Goal: Information Seeking & Learning: Check status

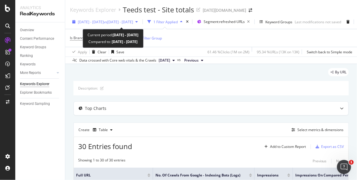
click at [86, 20] on span "[DATE] - [DATE]" at bounding box center [91, 21] width 26 height 5
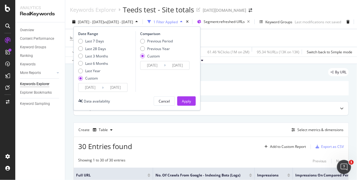
click at [86, 86] on input "[DATE]" at bounding box center [90, 87] width 24 height 8
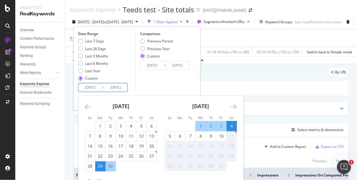
click at [100, 154] on div "[DATE] 1 2 3 4 5 6 7 8 9 10 11 12 13 14 15 16 17 18 19 20 21 22 23 24 25 26 27 …" at bounding box center [241, 138] width 320 height 85
click at [100, 154] on div "29" at bounding box center [100, 166] width 10 height 6
click at [212, 134] on div "9" at bounding box center [211, 136] width 10 height 6
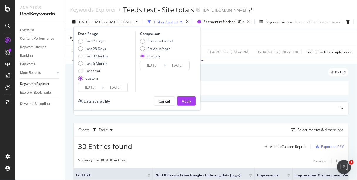
click at [124, 91] on input "[DATE]" at bounding box center [116, 87] width 24 height 8
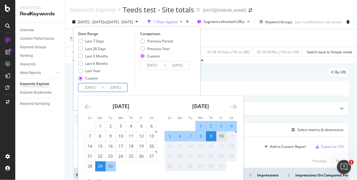
click at [221, 136] on div "10" at bounding box center [221, 136] width 10 height 6
type input "[DATE]"
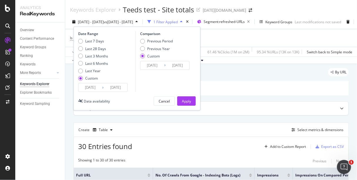
click at [116, 85] on input "[DATE]" at bounding box center [116, 87] width 24 height 8
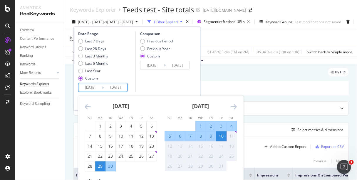
click at [231, 135] on div "11" at bounding box center [232, 136] width 10 height 6
click at [173, 77] on div "Comparison Previous Period Previous Year Custom [DATE] Navigate forward to inte…" at bounding box center [163, 61] width 56 height 61
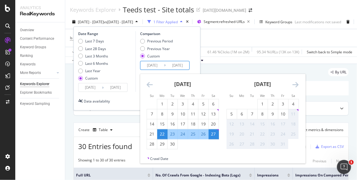
click at [145, 66] on input "[DATE]" at bounding box center [152, 65] width 24 height 8
click at [164, 121] on div "15" at bounding box center [162, 124] width 10 height 6
type input "[DATE]"
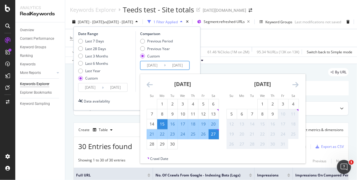
click at [205, 135] on div "26" at bounding box center [203, 134] width 10 height 6
type input "[DATE]"
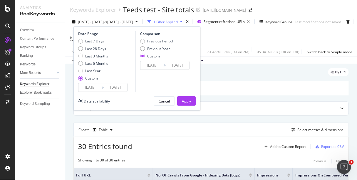
click at [101, 88] on input "[DATE]" at bounding box center [90, 87] width 24 height 8
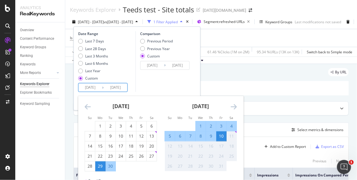
click at [164, 76] on div "Comparison Previous Period Previous Year Custom [DATE] Navigate forward to inte…" at bounding box center [163, 61] width 56 height 61
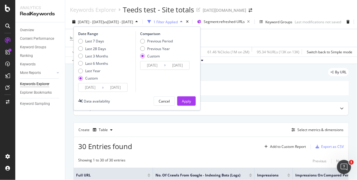
click at [149, 67] on input "[DATE]" at bounding box center [152, 65] width 24 height 8
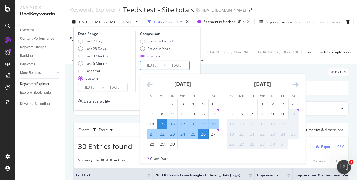
click at [191, 48] on div "Date Range Last 7 Days Last 28 Days Last 3 Months Last 6 Months Last Year Custo…" at bounding box center [137, 61] width 118 height 61
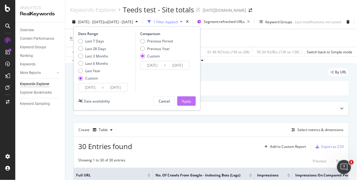
click at [186, 101] on div "Apply" at bounding box center [186, 100] width 9 height 5
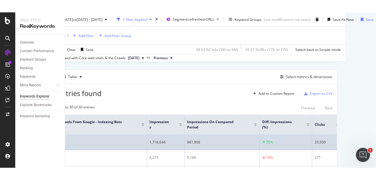
scroll to position [0, 145]
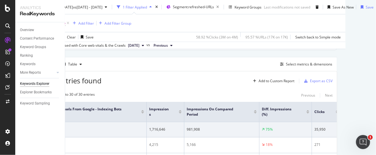
click at [319, 99] on div "Keywords Explorer Teeds test - Site totals [DATE][DOMAIN_NAME] [DATE] - [DATE] …" at bounding box center [220, 77] width 311 height 155
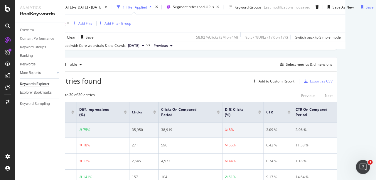
scroll to position [0, 328]
click at [325, 123] on div "Keywords Explorer Teeds test - Site totals [DATE][DOMAIN_NAME] [DATE] - [DATE] …" at bounding box center [220, 90] width 311 height 180
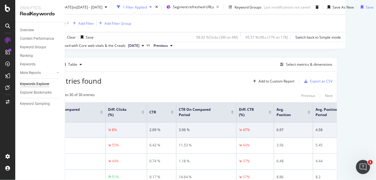
scroll to position [0, 445]
click at [318, 97] on div "Keywords Explorer Teeds test - Site totals [DATE][DOMAIN_NAME] [DATE] - [DATE] …" at bounding box center [220, 90] width 311 height 180
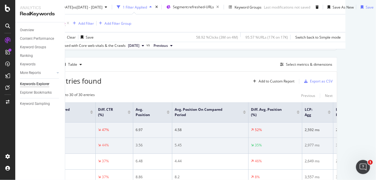
scroll to position [0, 586]
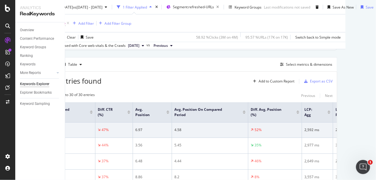
click at [322, 113] on div "Keywords Explorer Teeds test - Site totals [DATE][DOMAIN_NAME] [DATE] - [DATE] …" at bounding box center [220, 90] width 311 height 180
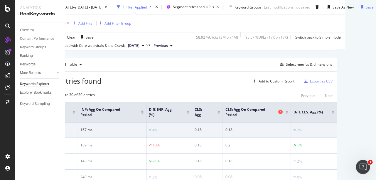
scroll to position [65, 69]
click at [286, 63] on div "Select metrics & dimensions" at bounding box center [309, 64] width 46 height 5
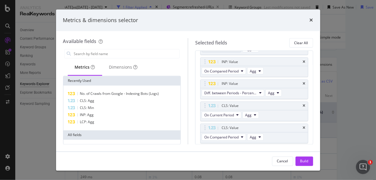
scroll to position [450, 0]
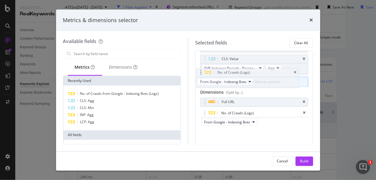
drag, startPoint x: 237, startPoint y: 109, endPoint x: 233, endPoint y: 72, distance: 37.0
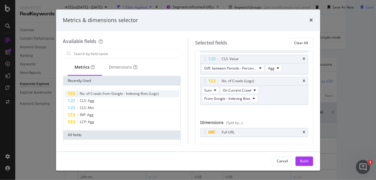
click at [115, 91] on span "No. of Crawls from Google - Indexing Bots (Logs)" at bounding box center [119, 93] width 79 height 5
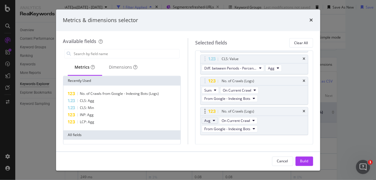
click at [213, 120] on button "Avg" at bounding box center [210, 120] width 16 height 7
click at [210, 129] on span "Sum" at bounding box center [210, 126] width 7 height 5
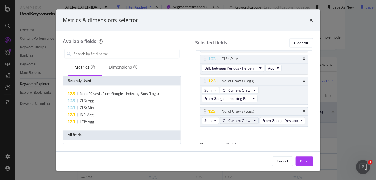
click at [240, 118] on span "On Current Crawl" at bounding box center [237, 120] width 29 height 5
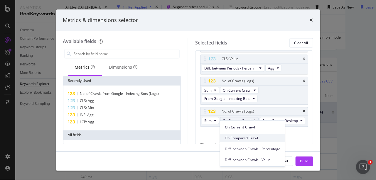
click at [238, 140] on div "On Compared Crawl" at bounding box center [252, 137] width 65 height 9
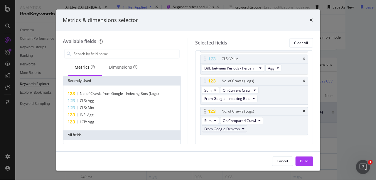
click at [235, 126] on span "From Google Desktop" at bounding box center [223, 128] width 36 height 5
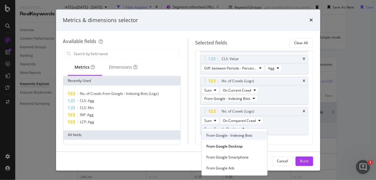
click at [234, 136] on span "From Google - Indexing Bots" at bounding box center [235, 135] width 56 height 5
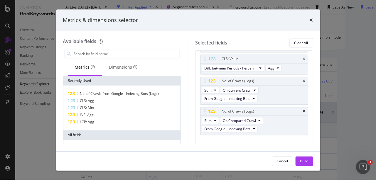
click at [309, 154] on button "Build" at bounding box center [305, 160] width 18 height 9
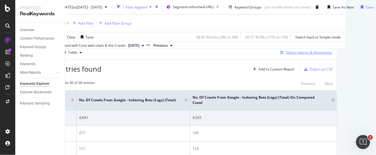
scroll to position [77, 69]
click at [286, 52] on div "Select metrics & dimensions" at bounding box center [309, 52] width 46 height 5
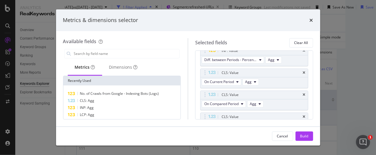
scroll to position [512, 0]
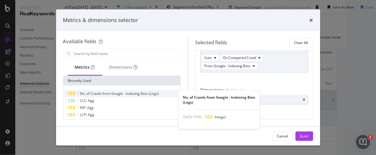
click at [96, 93] on span "No. of Crawls from Google - Indexing Bots (Logs)" at bounding box center [119, 93] width 79 height 5
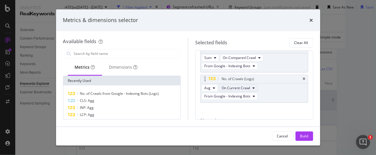
click at [234, 86] on span "On Current Crawl" at bounding box center [236, 88] width 29 height 5
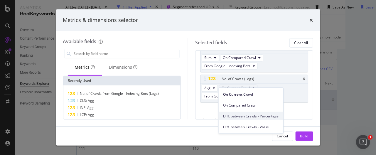
click at [242, 117] on span "Diff. between Crawls - Percentage" at bounding box center [252, 115] width 56 height 5
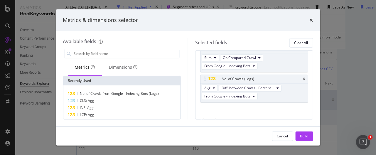
click at [301, 136] on div "Build" at bounding box center [305, 136] width 8 height 5
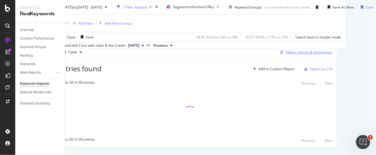
click at [286, 53] on div "Select metrics & dimensions" at bounding box center [309, 52] width 46 height 5
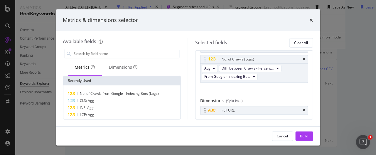
scroll to position [542, 0]
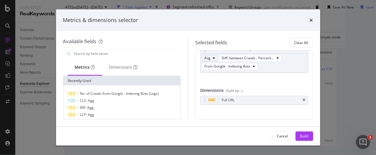
click at [211, 55] on button "Avg" at bounding box center [210, 58] width 16 height 7
click at [211, 66] on span "Sum" at bounding box center [210, 64] width 7 height 5
click at [306, 135] on div "Build" at bounding box center [305, 136] width 8 height 5
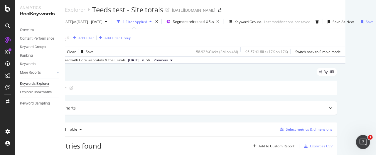
scroll to position [65, 70]
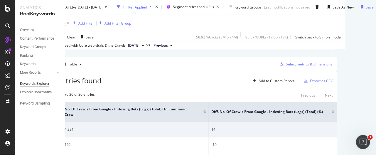
click at [286, 62] on div "Select metrics & dimensions" at bounding box center [309, 64] width 46 height 5
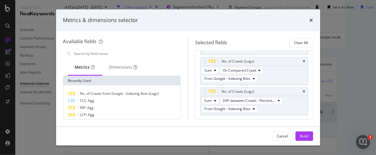
scroll to position [510, 0]
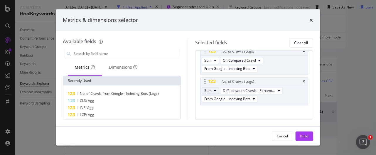
click at [213, 87] on button "Sum" at bounding box center [210, 90] width 17 height 7
click at [208, 109] on span "Avg" at bounding box center [211, 107] width 8 height 5
click at [304, 137] on div "Build" at bounding box center [305, 136] width 8 height 5
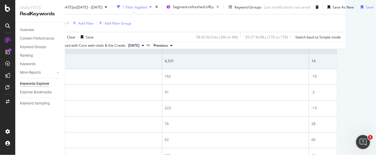
scroll to position [0, 1103]
click at [346, 72] on div "Keywords Explorer Teeds test - Site totals [DATE][DOMAIN_NAME] [DATE] - [DATE] …" at bounding box center [220, 77] width 311 height 155
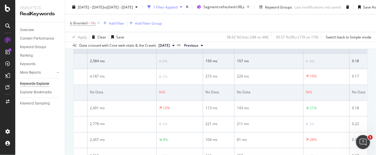
scroll to position [0, 691]
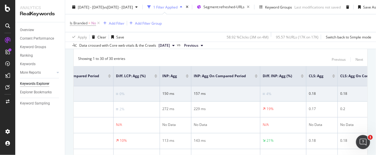
scroll to position [0, 735]
click at [350, 23] on div "Is Branded = No Add Filter Add Filter Group" at bounding box center [221, 23] width 302 height 18
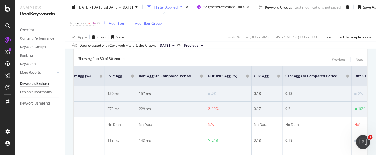
scroll to position [0, 797]
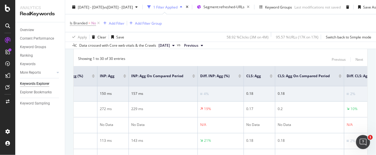
click at [332, 22] on div "Is Branded = No Add Filter Add Filter Group" at bounding box center [221, 23] width 302 height 18
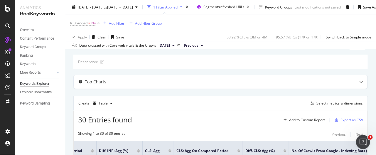
scroll to position [0, 0]
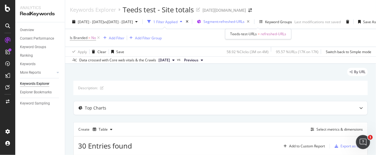
click at [245, 21] on span "Segment: refreshed-URLs" at bounding box center [224, 21] width 41 height 5
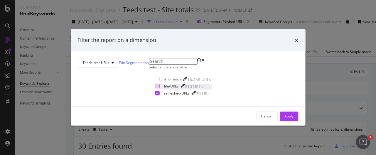
click at [155, 88] on div "modal" at bounding box center [157, 86] width 5 height 5
click at [285, 119] on div "Apply" at bounding box center [289, 116] width 9 height 5
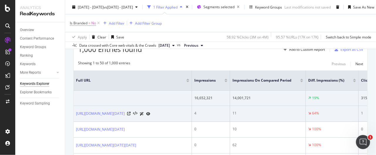
scroll to position [98, 0]
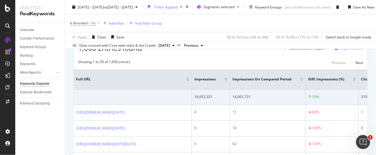
click at [63, 124] on div "Overview Content Performance Keyword Groups Ranking Keywords More Reports Count…" at bounding box center [40, 88] width 50 height 133
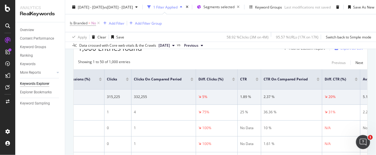
scroll to position [0, 260]
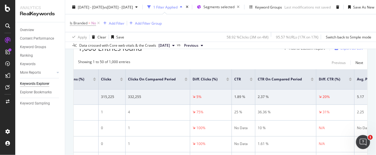
click at [52, 127] on div "Overview Content Performance Keyword Groups Ranking Keywords More Reports Count…" at bounding box center [40, 88] width 50 height 133
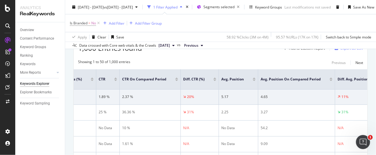
scroll to position [0, 398]
click at [41, 127] on div "Overview Content Performance Keyword Groups Ranking Keywords More Reports Count…" at bounding box center [40, 88] width 50 height 133
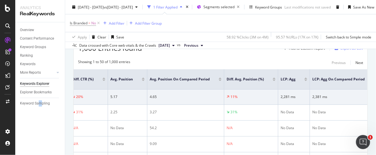
scroll to position [0, 508]
click at [51, 134] on div "Overview Content Performance Keyword Groups Ranking Keywords More Reports Count…" at bounding box center [40, 88] width 50 height 133
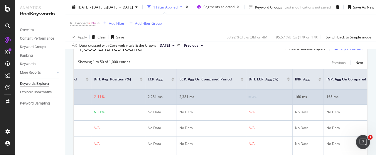
scroll to position [0, 642]
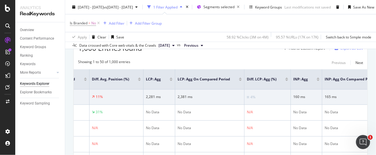
click at [56, 134] on div "Overview Content Performance Keyword Groups Ranking Keywords More Reports Count…" at bounding box center [40, 88] width 50 height 133
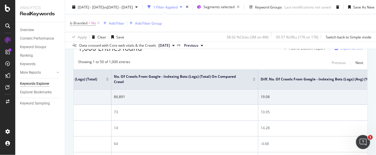
scroll to position [0, 1266]
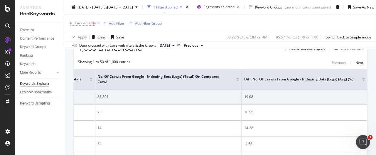
click at [41, 133] on div "Overview Content Performance Keyword Groups Ranking Keywords More Reports Count…" at bounding box center [40, 88] width 50 height 133
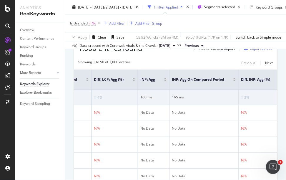
scroll to position [0, 795]
click at [39, 127] on div "Overview Content Performance Keyword Groups Ranking Keywords More Reports Count…" at bounding box center [40, 100] width 50 height 157
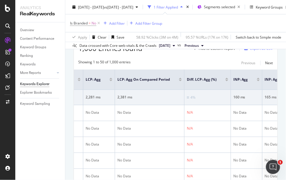
scroll to position [0, 705]
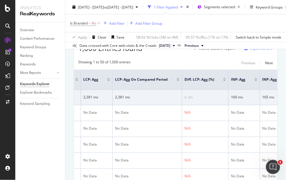
click at [58, 132] on div "Overview Content Performance Keyword Groups Ranking Keywords More Reports Count…" at bounding box center [40, 100] width 50 height 157
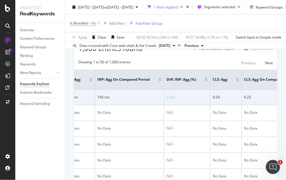
scroll to position [0, 871]
drag, startPoint x: 56, startPoint y: 143, endPoint x: 58, endPoint y: 140, distance: 3.2
click at [56, 143] on div "Overview Content Performance Keyword Groups Ranking Keywords More Reports Count…" at bounding box center [40, 100] width 50 height 157
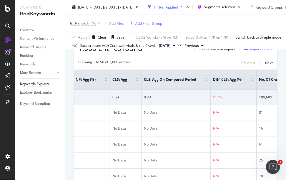
scroll to position [0, 970]
click at [29, 113] on div "Overview Content Performance Keyword Groups Ranking Keywords More Reports Count…" at bounding box center [40, 100] width 50 height 157
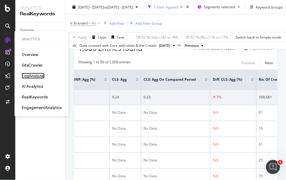
click at [35, 76] on div "LogAnalyzer" at bounding box center [33, 76] width 23 height 6
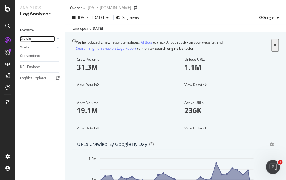
click at [24, 39] on div "Crawls" at bounding box center [25, 39] width 11 height 6
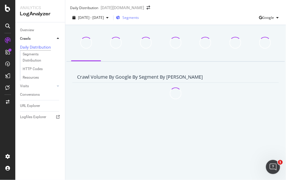
click at [139, 20] on span "Segments" at bounding box center [130, 17] width 16 height 5
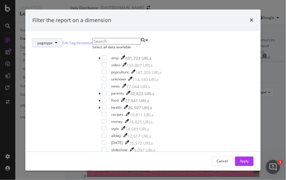
click at [53, 44] on span "pagetype" at bounding box center [44, 42] width 15 height 5
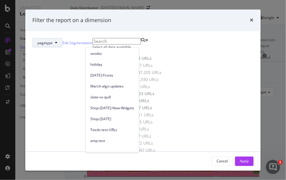
scroll to position [48, 0]
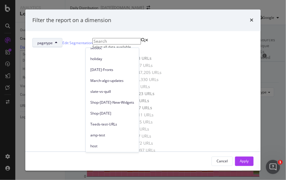
click at [108, 118] on div "Teeds-test-URLs" at bounding box center [112, 122] width 53 height 11
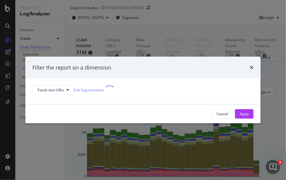
click at [108, 118] on div "Cancel Apply" at bounding box center [142, 113] width 221 height 9
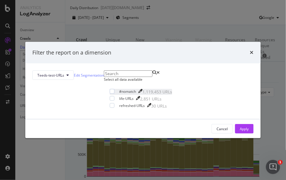
click at [110, 95] on div "#nomatch 1,119,453 URLs" at bounding box center [141, 92] width 62 height 6
click at [111, 93] on icon "modal" at bounding box center [112, 91] width 3 height 3
click at [110, 100] on div "modal" at bounding box center [112, 98] width 5 height 5
drag, startPoint x: 86, startPoint y: 116, endPoint x: 133, endPoint y: 124, distance: 47.6
click at [110, 108] on div "modal" at bounding box center [112, 105] width 5 height 5
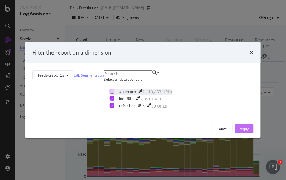
click at [239, 131] on div "Apply" at bounding box center [243, 128] width 9 height 5
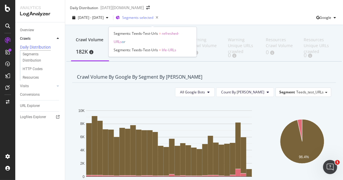
click at [150, 20] on span "Segments selected" at bounding box center [137, 17] width 31 height 5
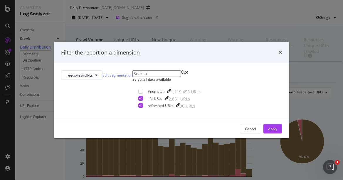
click at [251, 77] on div "Filter the report on a dimension Teeds-test-URLs Edit Segmentation Select all d…" at bounding box center [171, 90] width 343 height 180
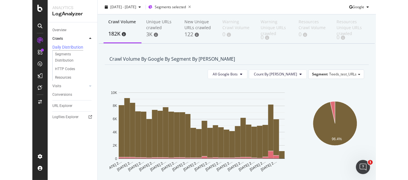
scroll to position [33, 0]
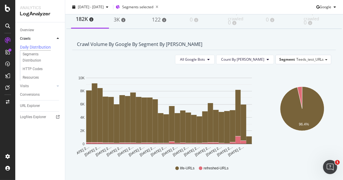
click at [55, 142] on div "Overview Crawls Daily Distribution Segments Distribution HTTP Codes Resources V…" at bounding box center [40, 100] width 50 height 157
click at [36, 56] on div "Segments Distribution" at bounding box center [39, 57] width 33 height 12
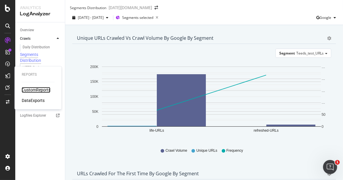
click at [35, 90] on div "CustomReports" at bounding box center [36, 90] width 29 height 6
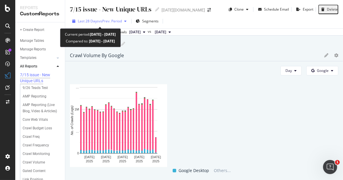
click at [107, 23] on span "vs Prev. Period" at bounding box center [110, 21] width 23 height 5
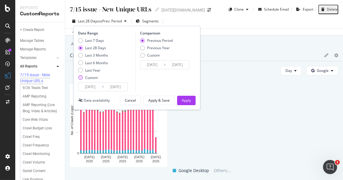
click at [81, 79] on div "Custom" at bounding box center [80, 77] width 5 height 5
click at [96, 86] on input "[DATE]" at bounding box center [90, 87] width 24 height 8
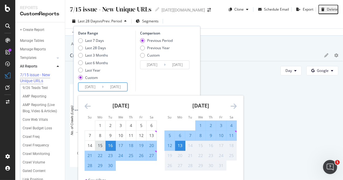
click at [99, 144] on div "15" at bounding box center [100, 145] width 10 height 6
type input "[DATE]"
click at [100, 134] on div "8" at bounding box center [100, 135] width 10 height 6
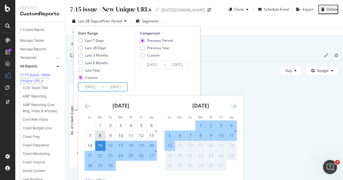
type input "[DATE]"
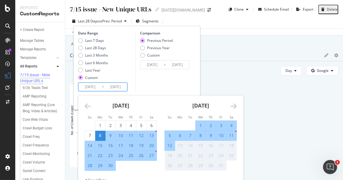
click at [100, 154] on div "22" at bounding box center [100, 155] width 10 height 6
type input "[DATE]"
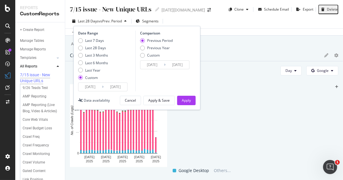
click at [116, 88] on input "[DATE]" at bounding box center [116, 87] width 24 height 8
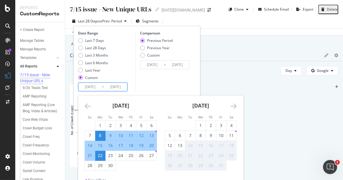
click at [101, 154] on div "22" at bounding box center [100, 155] width 10 height 6
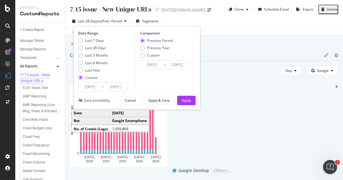
click at [108, 86] on input "[DATE]" at bounding box center [116, 87] width 24 height 8
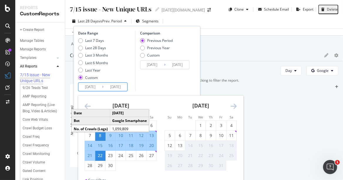
click at [168, 146] on div "12" at bounding box center [170, 145] width 10 height 6
type input "[DATE]"
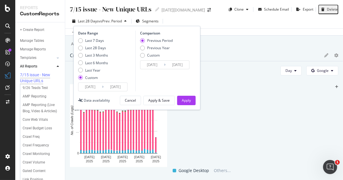
click at [97, 86] on input "[DATE]" at bounding box center [90, 87] width 24 height 8
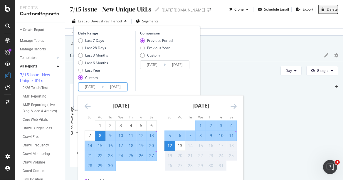
click at [98, 154] on div "29" at bounding box center [100, 165] width 10 height 6
type input "[DATE]"
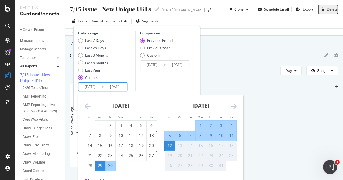
click at [159, 62] on input "[DATE]" at bounding box center [152, 65] width 24 height 8
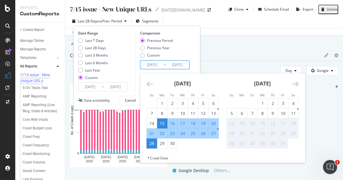
click at [133, 73] on div "Last 7 Days Last 28 Days Last 3 Months Last 6 Months Last Year Custom" at bounding box center [106, 60] width 56 height 44
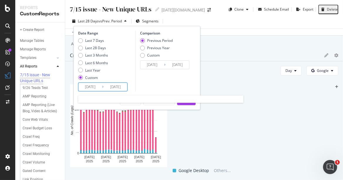
click at [98, 88] on input "[DATE]" at bounding box center [90, 87] width 24 height 8
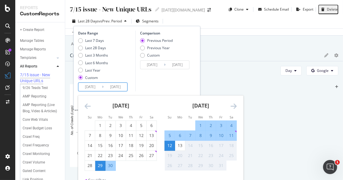
click at [157, 68] on input "[DATE]" at bounding box center [152, 65] width 24 height 8
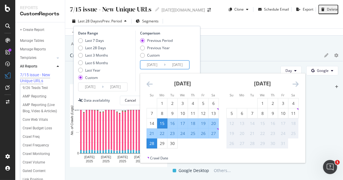
click at [134, 74] on div "Date Range Last 7 Days Last 28 Days Last 3 Months Last 6 Months Last Year Custo…" at bounding box center [137, 61] width 118 height 61
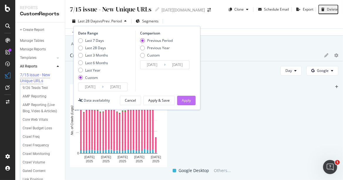
click at [185, 100] on div "Apply" at bounding box center [186, 100] width 9 height 5
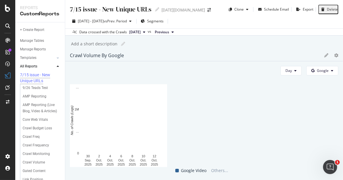
click at [69, 98] on div "7/15 issue - New Unique URLs 7/15 issue - New Unique URLs [DATE][DOMAIN_NAME] C…" at bounding box center [204, 90] width 278 height 180
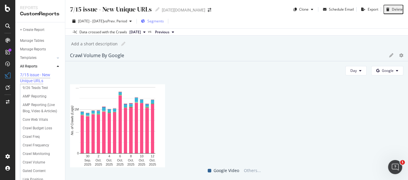
click at [164, 23] on span "Segments" at bounding box center [155, 21] width 16 height 5
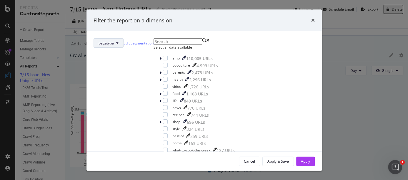
click at [114, 43] on span "pagetype" at bounding box center [105, 42] width 15 height 5
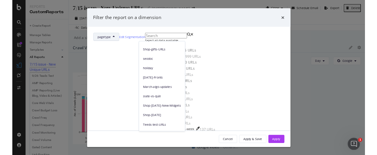
scroll to position [38, 0]
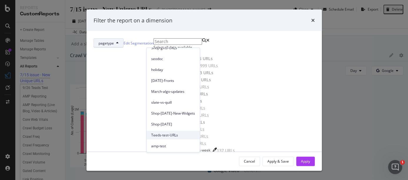
click at [169, 136] on span "Teeds-test-URLs" at bounding box center [173, 134] width 44 height 5
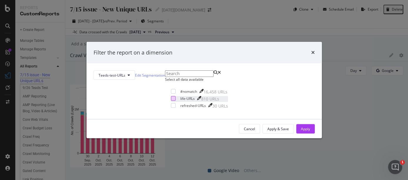
click at [171, 100] on div "modal" at bounding box center [173, 98] width 5 height 5
click at [171, 108] on div "modal" at bounding box center [173, 105] width 5 height 5
click at [301, 131] on div "Apply" at bounding box center [305, 128] width 9 height 5
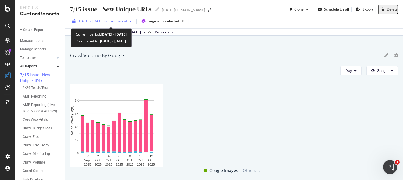
click at [101, 19] on span "[DATE] - [DATE]" at bounding box center [91, 21] width 26 height 5
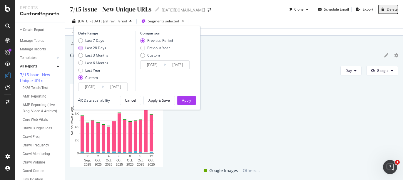
click at [78, 46] on div "Last 28 Days" at bounding box center [80, 48] width 5 height 5
type input "[DATE]"
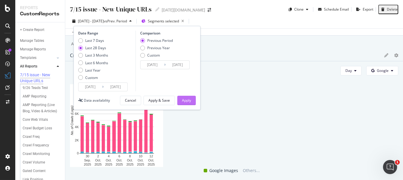
click at [185, 99] on div "Apply" at bounding box center [186, 100] width 9 height 5
